Goal: Task Accomplishment & Management: Manage account settings

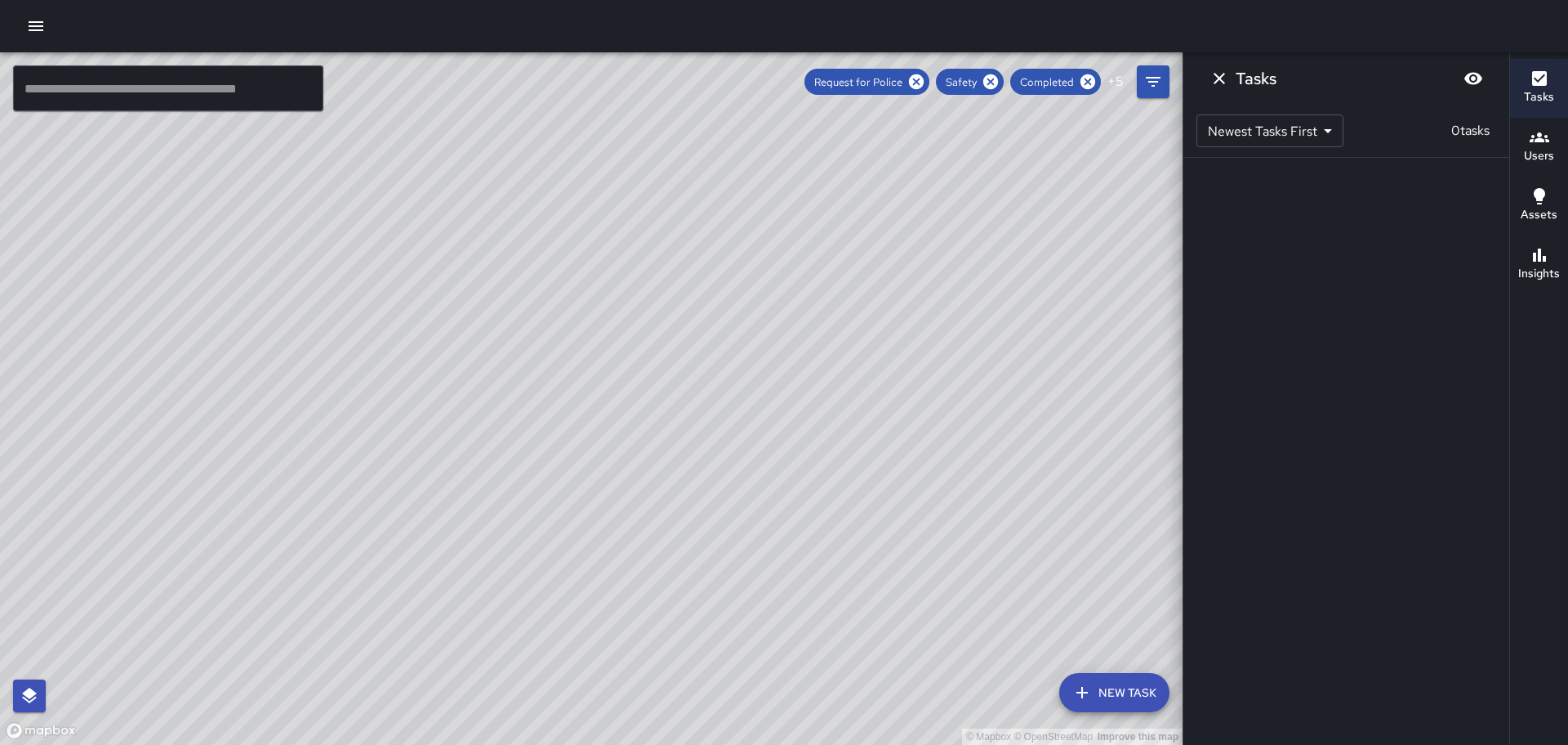
click at [44, 30] on icon "button" at bounding box center [36, 26] width 19 height 19
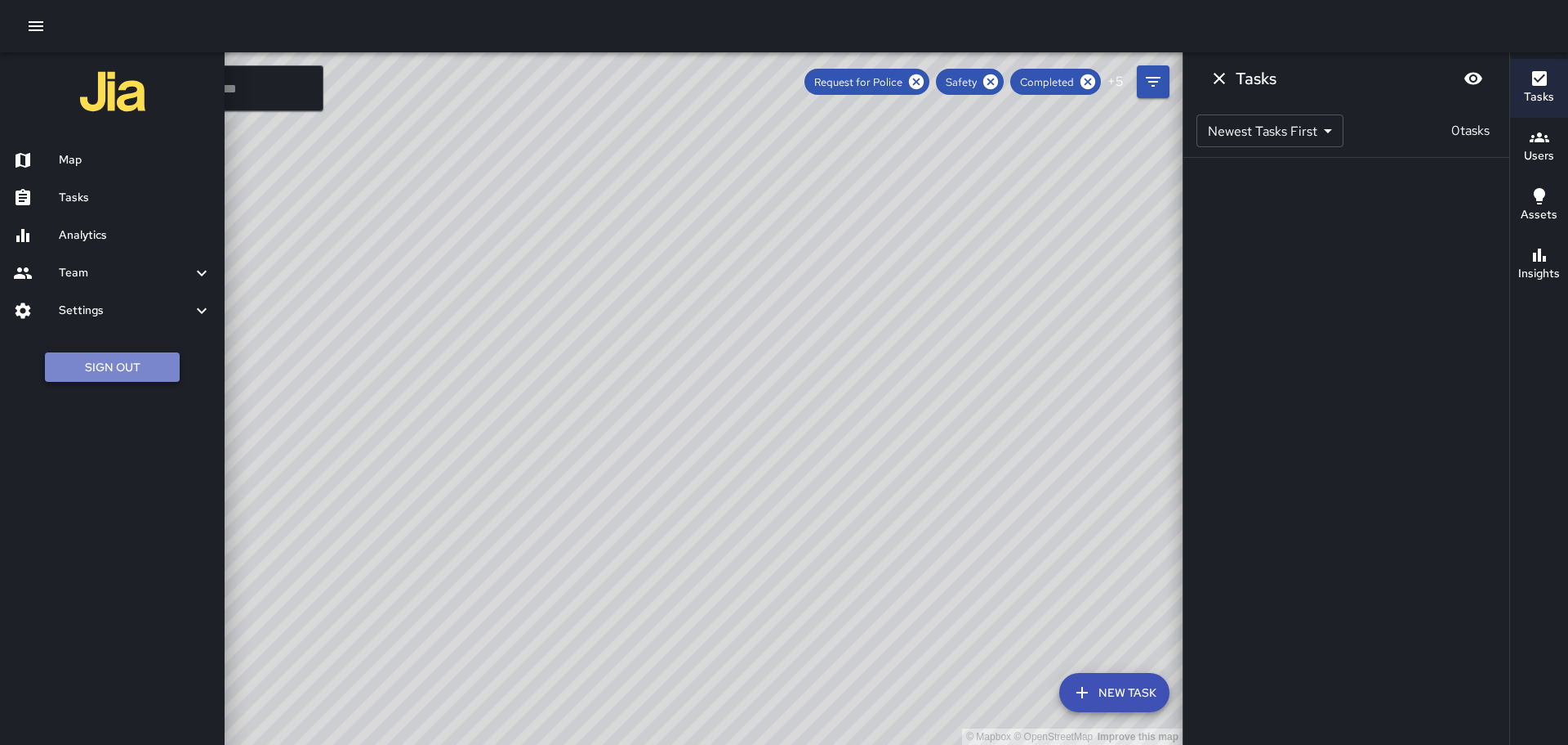
click at [120, 367] on button "Sign Out" at bounding box center [112, 368] width 135 height 30
